Goal: Task Accomplishment & Management: Complete application form

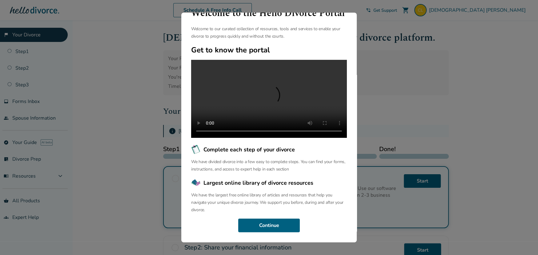
scroll to position [37, 0]
click at [267, 114] on video at bounding box center [269, 99] width 156 height 78
click at [275, 226] on button "Continue" at bounding box center [269, 225] width 62 height 14
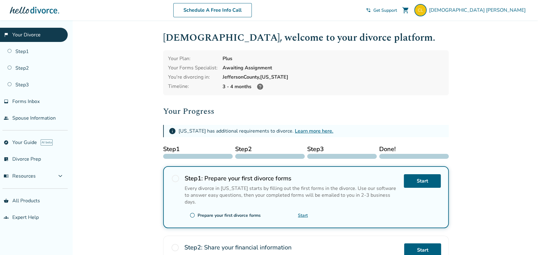
scroll to position [31, 0]
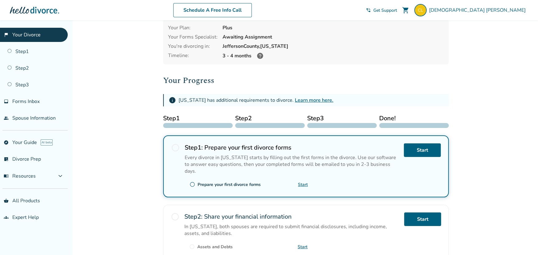
click at [193, 181] on span "radio_button_unchecked" at bounding box center [193, 184] width 6 height 6
click at [420, 151] on link "Start" at bounding box center [422, 150] width 37 height 14
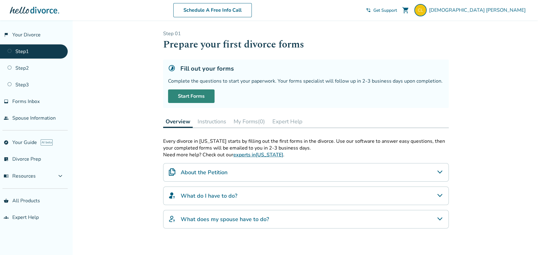
click at [196, 95] on link "Start Forms" at bounding box center [191, 96] width 46 height 14
